Goal: Task Accomplishment & Management: Use online tool/utility

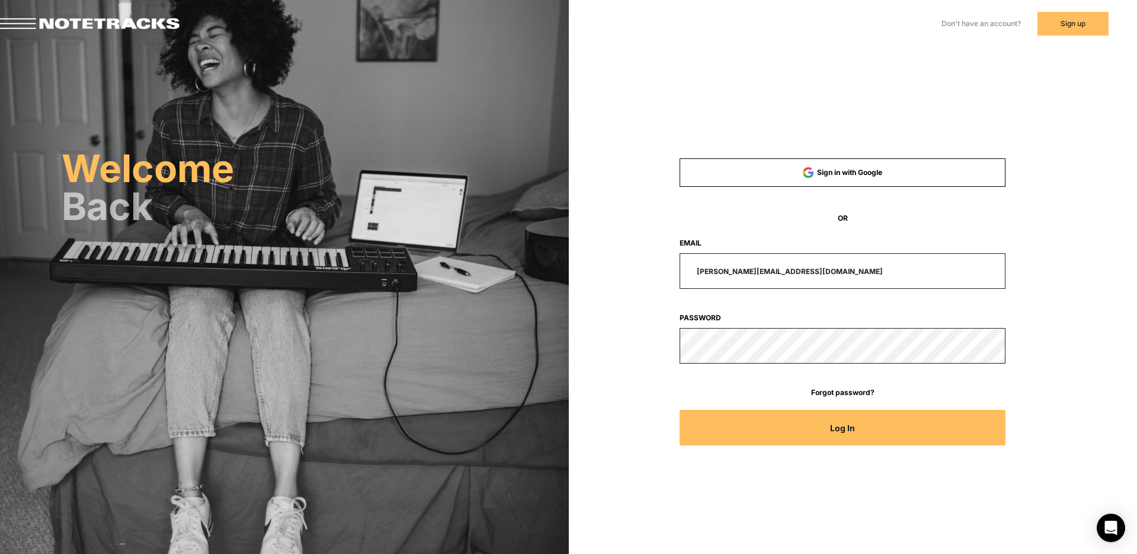
drag, startPoint x: 808, startPoint y: 271, endPoint x: 635, endPoint y: 271, distance: 173.7
click at [638, 271] on div "[PERSON_NAME][EMAIL_ADDRESS][DOMAIN_NAME]" at bounding box center [843, 271] width 435 height 36
type input "[EMAIL_ADDRESS][DOMAIN_NAME]"
click at [680, 410] on button "Log In" at bounding box center [843, 428] width 326 height 36
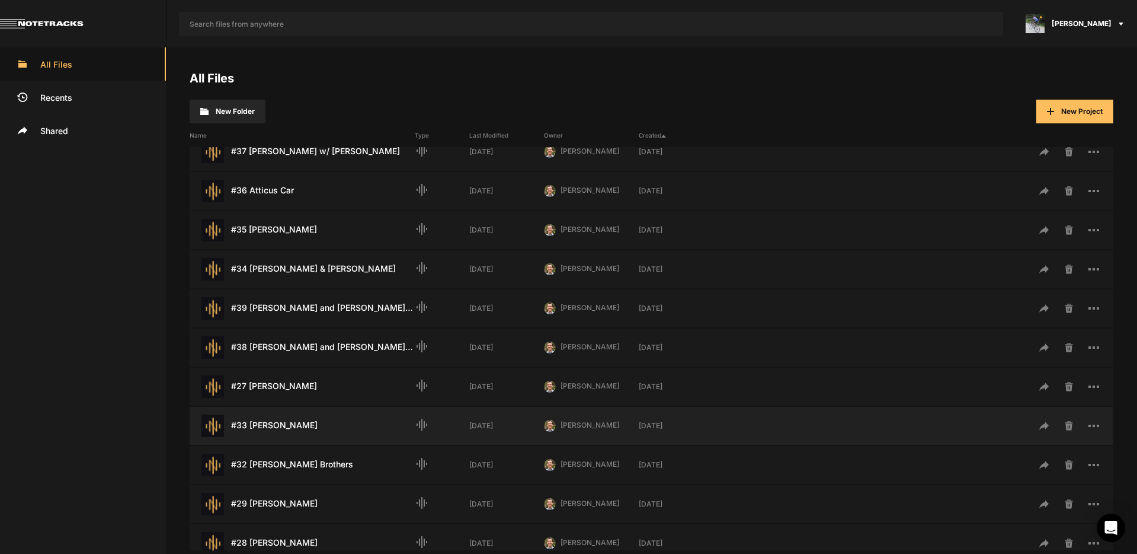
scroll to position [225, 0]
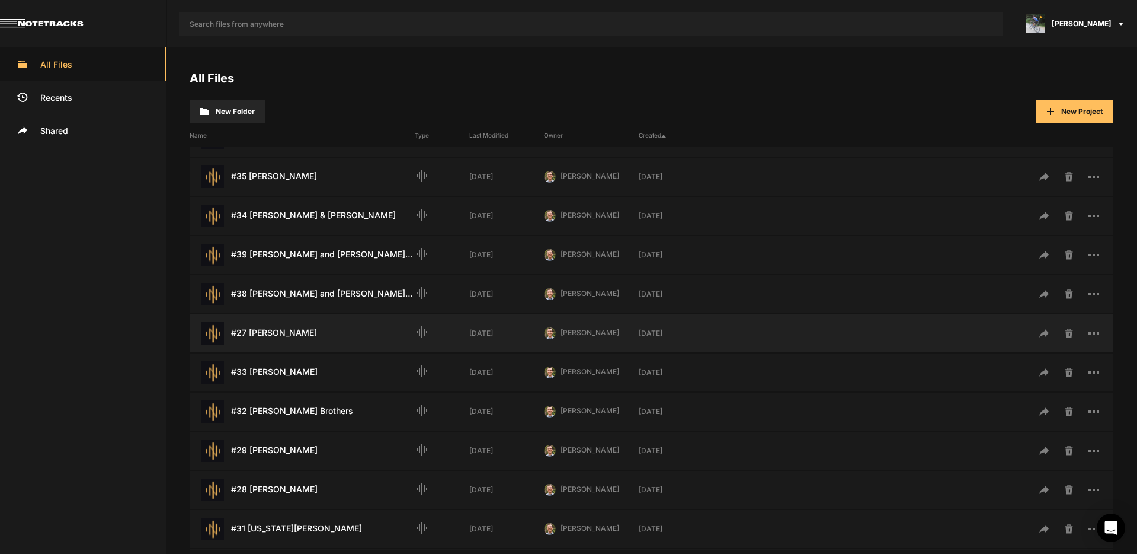
click at [281, 338] on div "#27 [PERSON_NAME] Last Modified: [DATE]" at bounding box center [302, 333] width 225 height 23
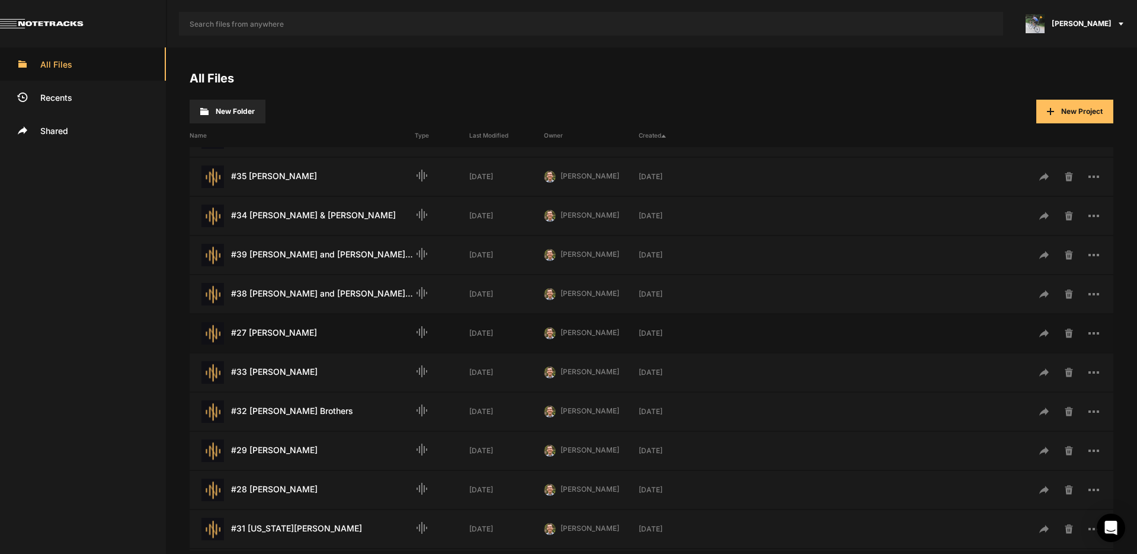
click at [281, 338] on div "#27 [PERSON_NAME] Last Modified: [DATE]" at bounding box center [302, 333] width 225 height 23
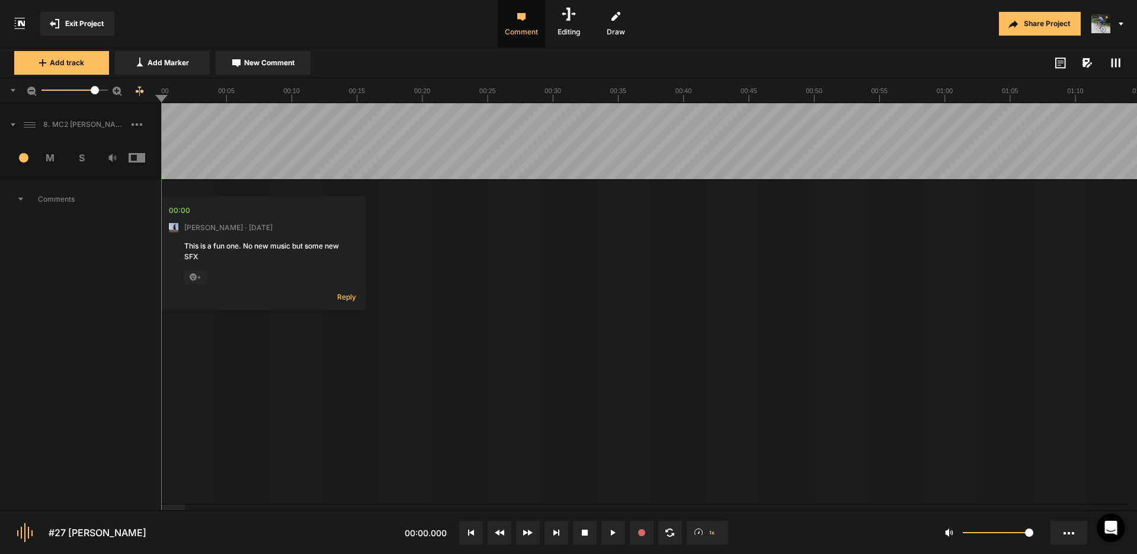
click at [14, 123] on icon at bounding box center [13, 124] width 5 height 3
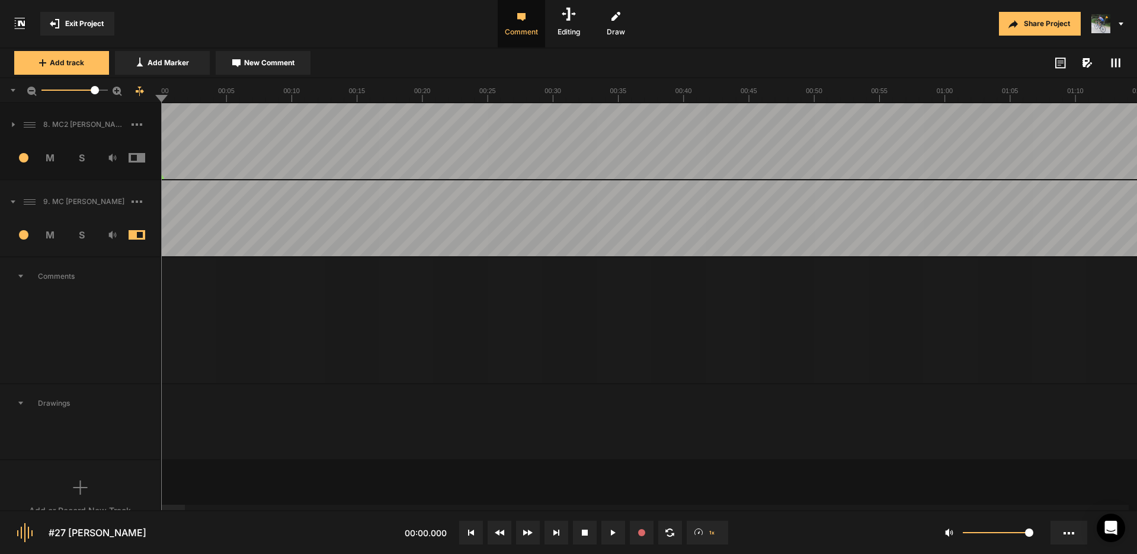
click at [13, 200] on icon at bounding box center [13, 201] width 5 height 3
click at [14, 200] on icon at bounding box center [14, 202] width 4 height 6
click at [21, 403] on icon at bounding box center [20, 402] width 5 height 3
click at [20, 274] on icon at bounding box center [20, 275] width 5 height 3
click at [20, 276] on icon at bounding box center [20, 276] width 3 height 5
